Goal: Transaction & Acquisition: Purchase product/service

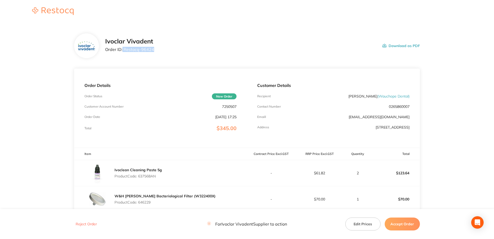
drag, startPoint x: 122, startPoint y: 49, endPoint x: 158, endPoint y: 49, distance: 35.5
click at [158, 49] on div "Ivoclar Vivadent Order ID: Restocq- 96424 Download as PDF" at bounding box center [262, 46] width 315 height 16
drag, startPoint x: 158, startPoint y: 49, endPoint x: 139, endPoint y: 59, distance: 21.2
click at [143, 63] on section "Ivoclar Vivadent Order ID: Restocq- 96424 Download as PDF Order Details Order S…" at bounding box center [247, 192] width 346 height 338
drag, startPoint x: 124, startPoint y: 50, endPoint x: 159, endPoint y: 50, distance: 35.0
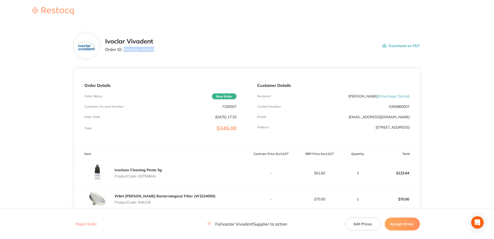
click at [159, 50] on div "Ivoclar Vivadent Order ID: Restocq- 96424 Download as PDF" at bounding box center [262, 46] width 315 height 16
copy p "Restocq- 96424"
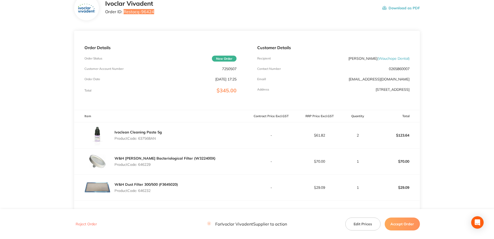
scroll to position [78, 0]
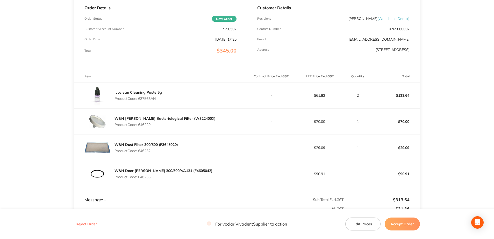
click at [146, 99] on p "Product Code: 637568AN" at bounding box center [137, 99] width 47 height 4
copy p "637568AN"
click at [148, 124] on p "Product Code: 646229" at bounding box center [164, 125] width 101 height 4
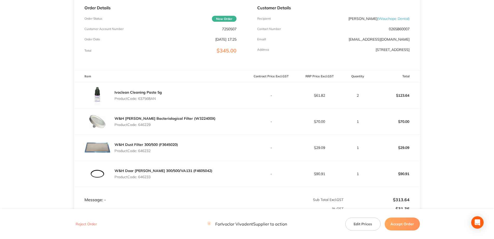
copy p "646229"
click at [148, 150] on p "Product Code: 646232" at bounding box center [145, 151] width 63 height 4
copy p "646232"
click at [146, 179] on p "Product Code: 646233" at bounding box center [163, 177] width 98 height 4
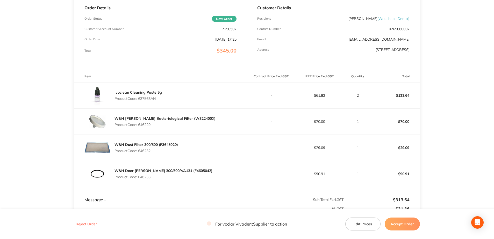
click at [146, 179] on p "Product Code: 646233" at bounding box center [163, 177] width 98 height 4
copy p "646233"
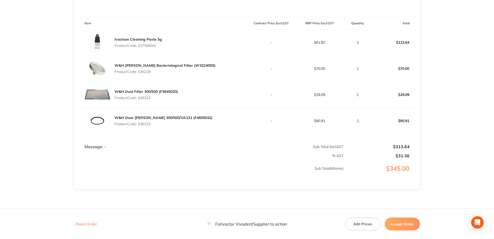
scroll to position [152, 0]
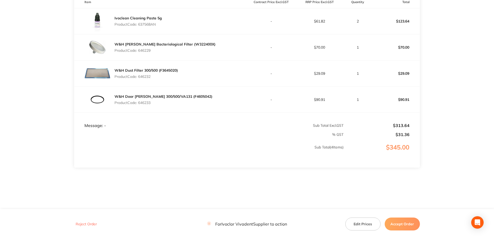
click at [404, 223] on button "Accept Order" at bounding box center [401, 224] width 35 height 13
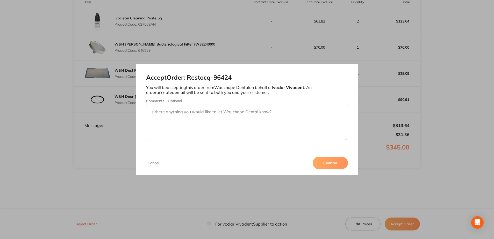
click at [334, 165] on button "Confirm" at bounding box center [329, 163] width 35 height 12
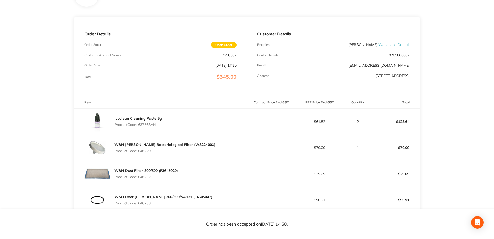
scroll to position [104, 0]
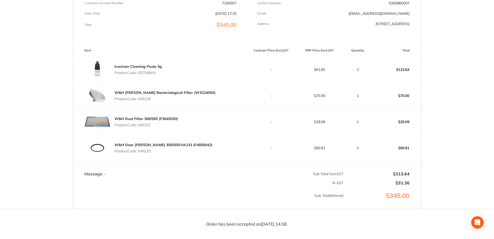
click at [258, 195] on p "Sub Total ( 4 Items)" at bounding box center [208, 201] width 269 height 14
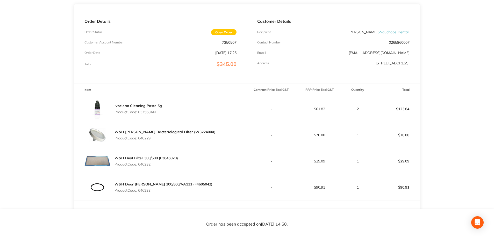
scroll to position [0, 0]
